Goal: Go to known website: Go to known website

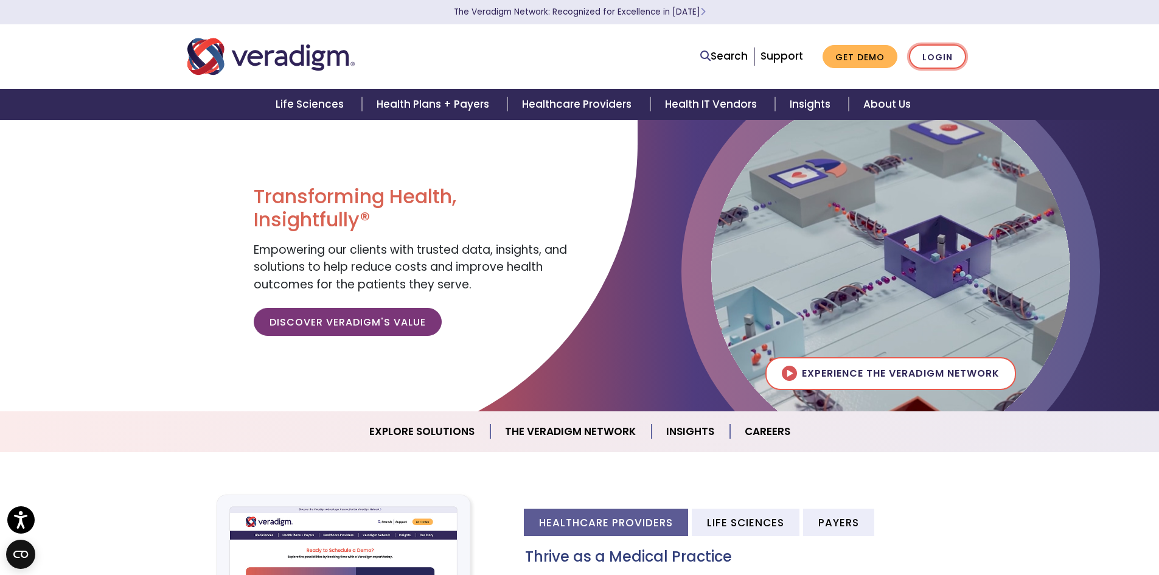
click at [933, 57] on link "Login" at bounding box center [937, 56] width 57 height 25
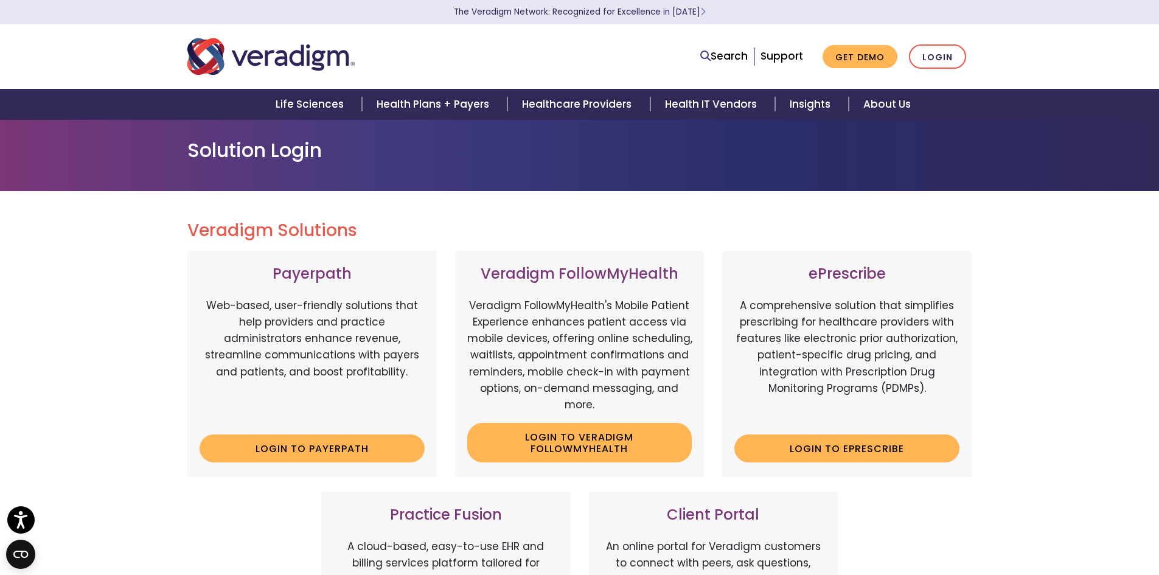
click at [952, 43] on div "Search Support Get Demo Login" at bounding box center [579, 57] width 803 height 40
click at [950, 54] on link "Login" at bounding box center [937, 56] width 57 height 25
